Goal: Task Accomplishment & Management: Use online tool/utility

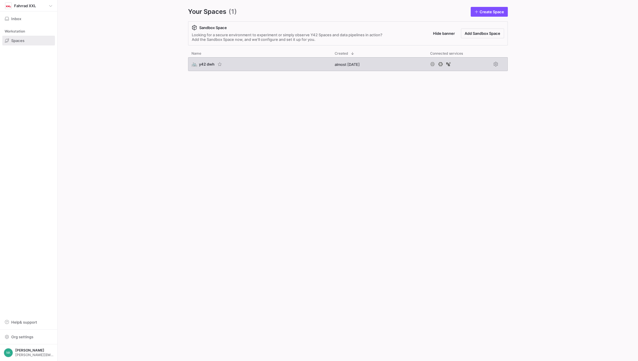
click at [205, 65] on span "y42 dwh" at bounding box center [207, 64] width 16 height 5
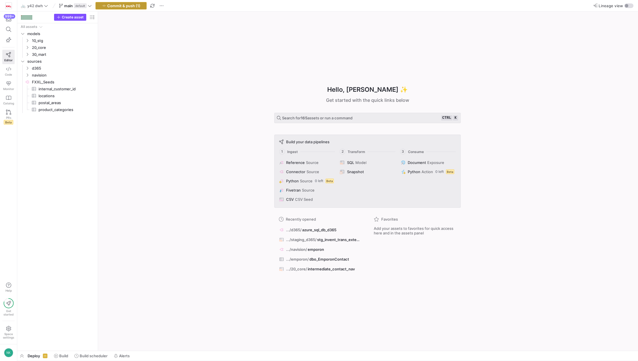
click at [129, 4] on span "Commit & push (1)" at bounding box center [123, 5] width 33 height 5
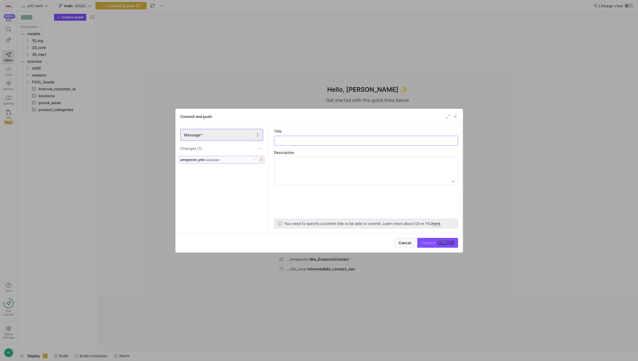
click at [226, 161] on div "emporon.yml navision" at bounding box center [216, 159] width 70 height 5
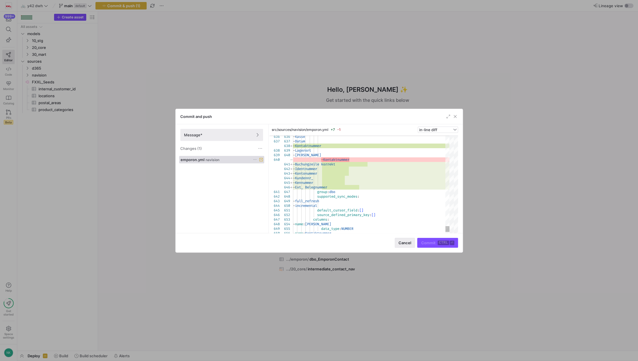
click at [402, 242] on span "Cancel" at bounding box center [405, 242] width 13 height 5
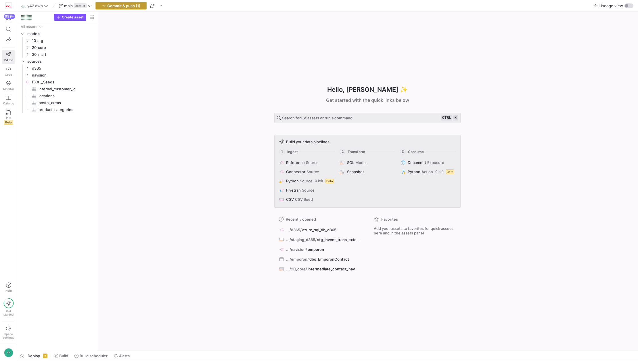
click at [126, 7] on span "Commit & push (1)" at bounding box center [123, 5] width 33 height 5
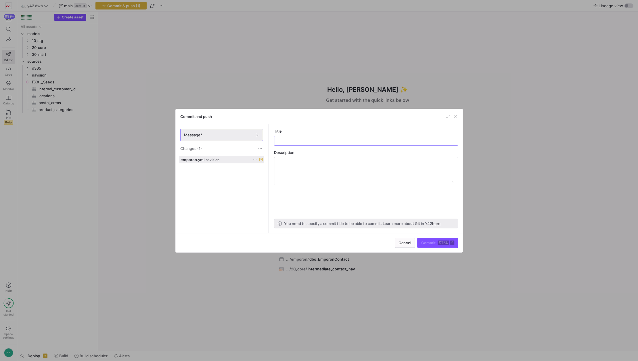
click at [254, 158] on icon at bounding box center [255, 160] width 4 height 4
click at [265, 175] on span "Discard" at bounding box center [263, 175] width 13 height 5
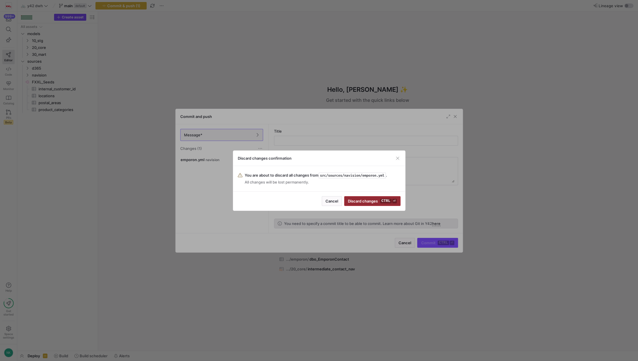
click at [354, 199] on span "Discard changes ctrl ⏎" at bounding box center [372, 201] width 49 height 5
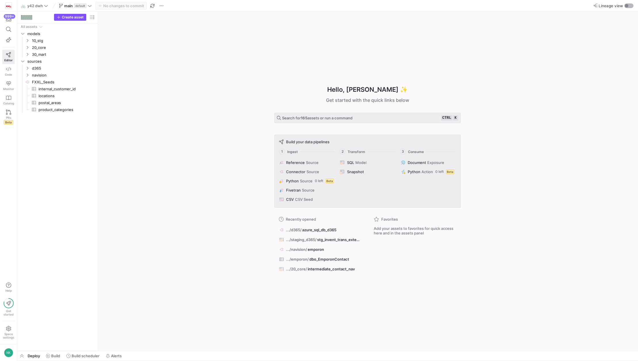
click at [624, 5] on div "button" at bounding box center [628, 5] width 9 height 5
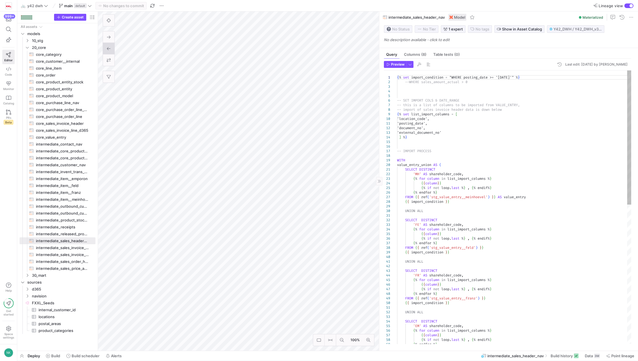
click at [463, 194] on div "{ % set import_condition = "WHERE posting_date >= '[DATE]'" % } --WHERE sales_a…" at bounding box center [514, 348] width 234 height 557
click at [461, 196] on div at bounding box center [319, 180] width 638 height 361
click at [461, 196] on div "{ % set import_condition = "WHERE posting_date >= '[DATE]'" % } --WHERE sales_a…" at bounding box center [514, 348] width 234 height 557
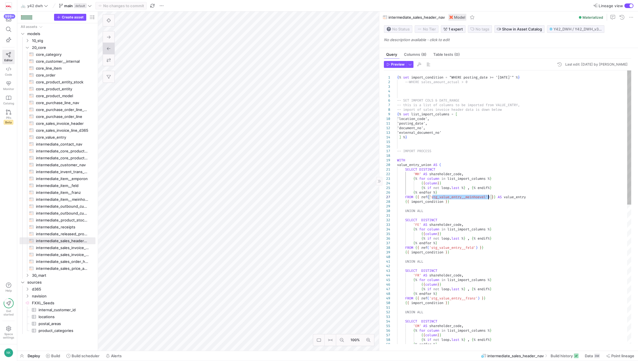
click at [461, 196] on div "{ % set import_condition = "WHERE posting_date >= '[DATE]'" % } --WHERE sales_a…" at bounding box center [514, 348] width 234 height 557
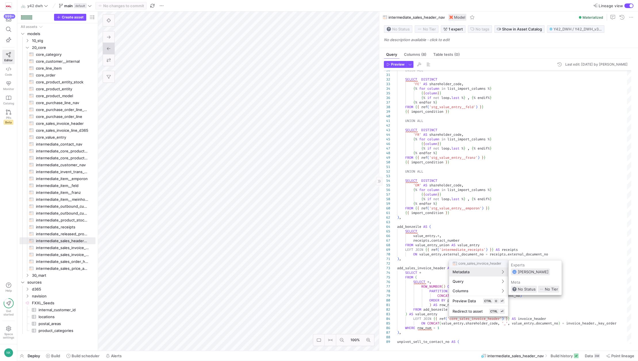
click at [467, 223] on div at bounding box center [319, 180] width 638 height 361
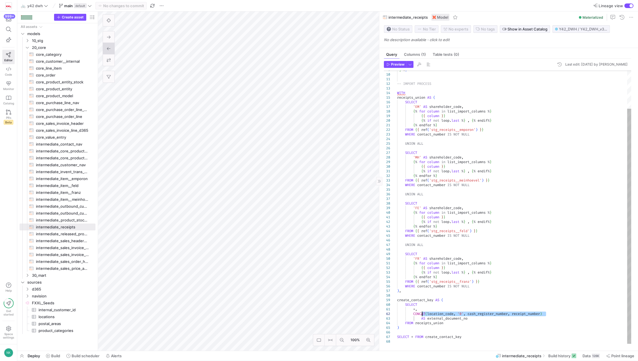
drag, startPoint x: 555, startPoint y: 314, endPoint x: 421, endPoint y: 314, distance: 133.8
click at [421, 314] on div "-- IMPORT PROCESS WITH receipts_union AS ( SELECT 'EM' AS shareholder_code , { …" at bounding box center [514, 185] width 234 height 318
click at [377, 315] on as-split "100% 0 Query Columns (1) Table tests (0) Preview Last edit: [DATE] by [PERSON_N…" at bounding box center [368, 181] width 540 height 339
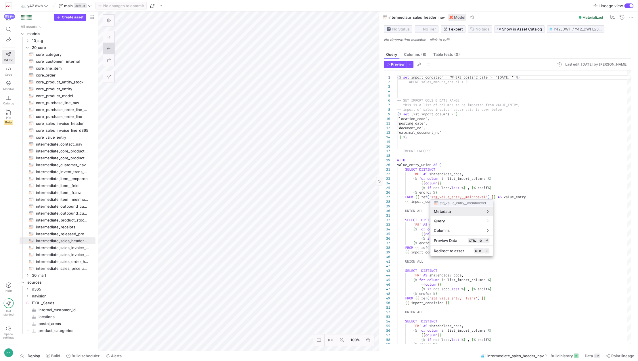
click at [545, 234] on div at bounding box center [319, 180] width 638 height 361
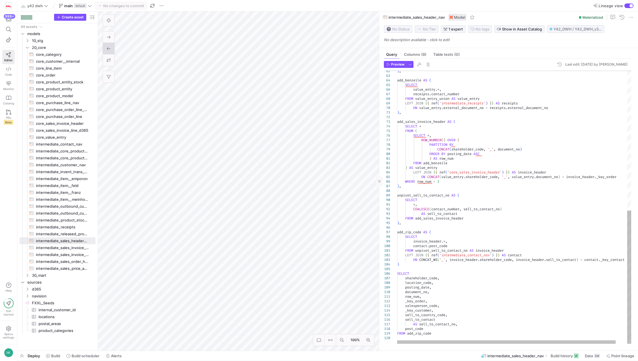
type textarea "*, COALESCE(contact_number, sell_to_contact_no) AS sell_to_contact FROM add_sal…"
click at [447, 208] on div ") , add_bonzeile AS ( SELECT value_entry . * , receipts . contact_number FROM v…" at bounding box center [520, 63] width 246 height 560
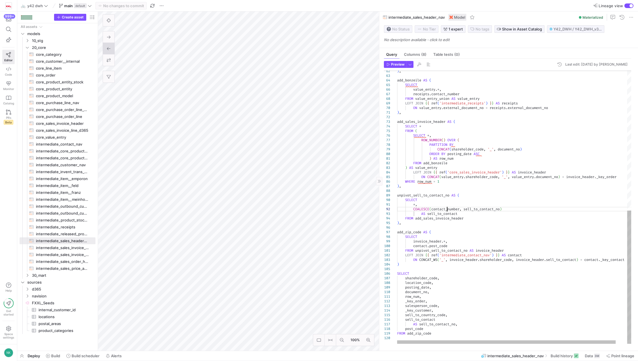
click at [447, 208] on div ") , add_bonzeile AS ( SELECT value_entry . * , receipts . contact_number FROM v…" at bounding box center [520, 63] width 246 height 560
